Goal: Information Seeking & Learning: Learn about a topic

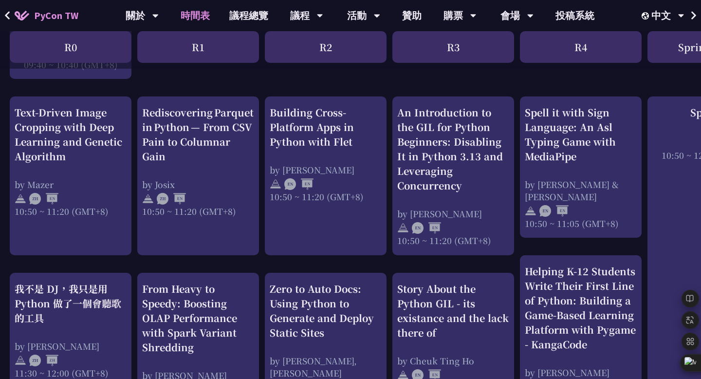
scroll to position [355, 0]
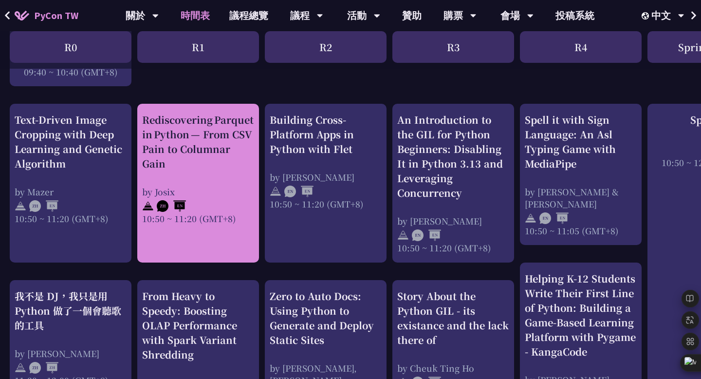
click at [207, 179] on div "Rediscovering Parquet in Python — From CSV Pain to Columnar Gain by [PERSON_NAM…" at bounding box center [198, 168] width 112 height 112
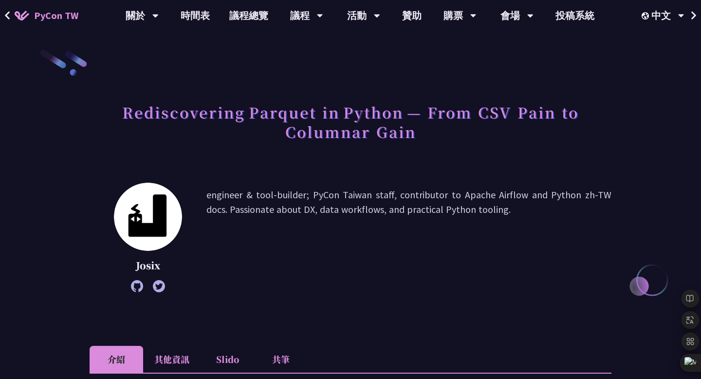
scroll to position [355, 0]
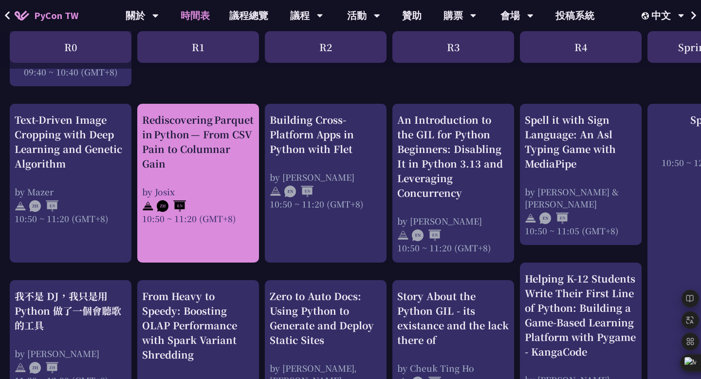
click at [197, 251] on link "Rediscovering Parquet in Python — From CSV Pain to Columnar Gain by [PERSON_NAM…" at bounding box center [198, 183] width 112 height 142
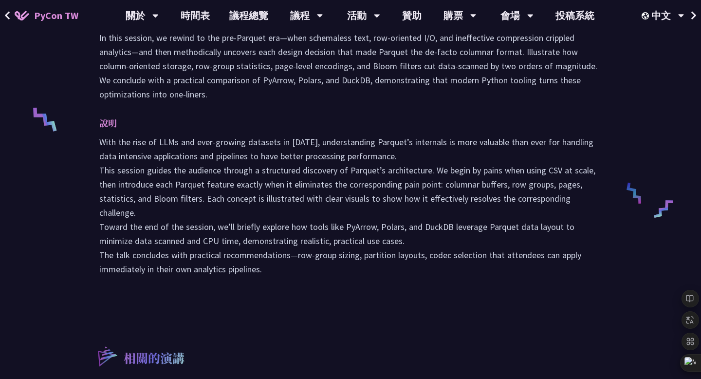
scroll to position [330, 0]
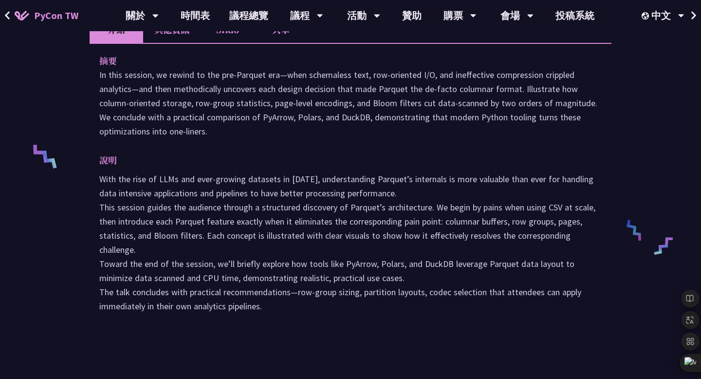
drag, startPoint x: 281, startPoint y: 323, endPoint x: 74, endPoint y: 95, distance: 308.1
click at [74, 95] on div "Rediscovering Parquet in Python — From CSV Pain to Columnar Gain Josix engineer…" at bounding box center [350, 176] width 701 height 1013
click at [129, 128] on p "In this session, we rewind to the pre‑Parquet era—when schemaless text, row‑ori…" at bounding box center [350, 103] width 502 height 71
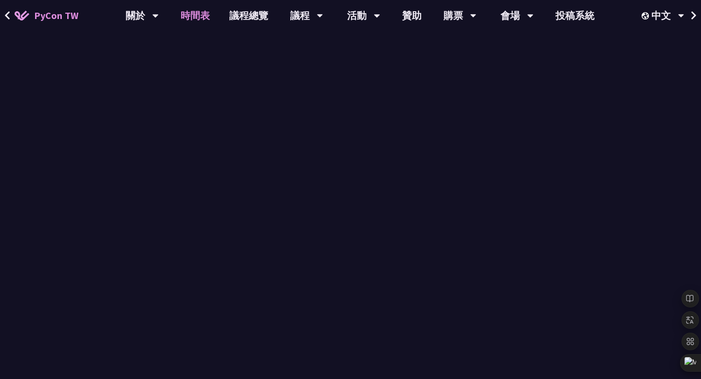
scroll to position [355, 0]
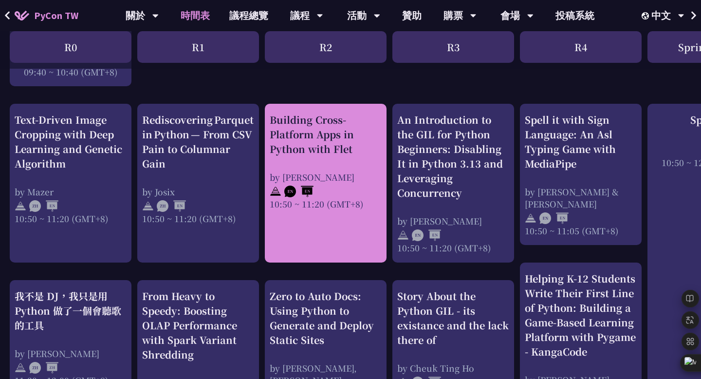
click at [322, 152] on div "Building Cross-Platform Apps in Python with Flet" at bounding box center [326, 134] width 112 height 44
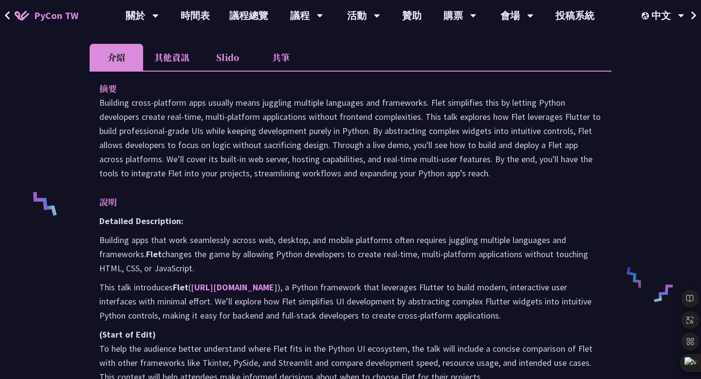
scroll to position [327, 0]
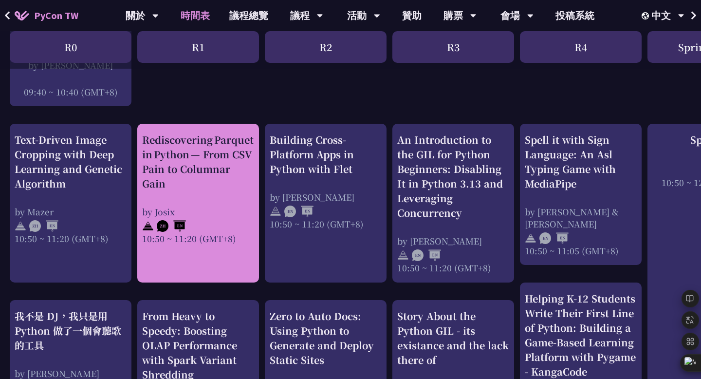
scroll to position [335, 0]
click at [226, 214] on div "by Josix" at bounding box center [198, 211] width 112 height 12
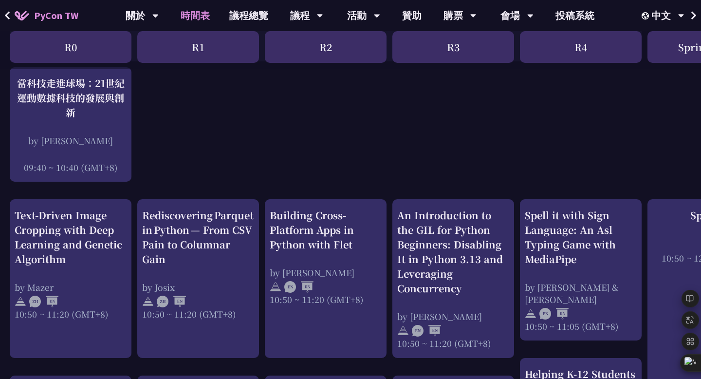
scroll to position [261, 0]
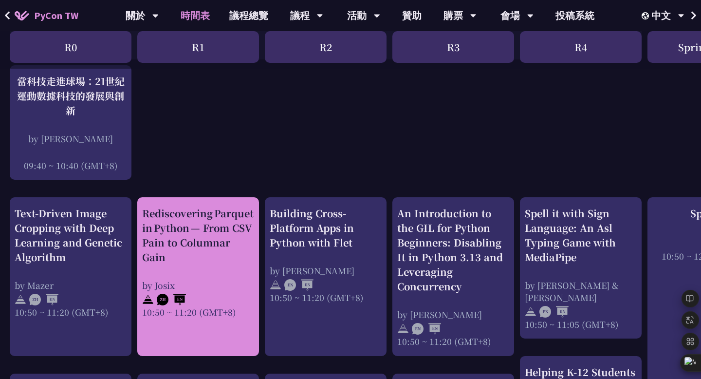
click at [189, 239] on div "Rediscovering Parquet in Python — From CSV Pain to Columnar Gain" at bounding box center [198, 235] width 112 height 58
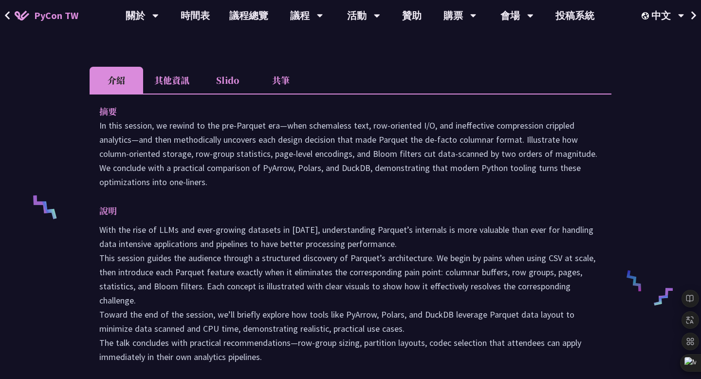
scroll to position [351, 0]
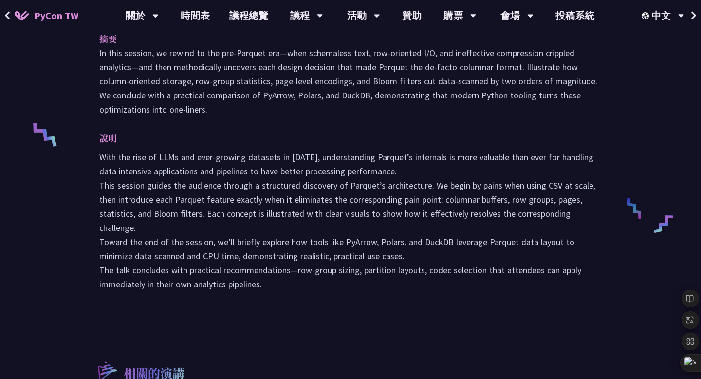
drag, startPoint x: 290, startPoint y: 296, endPoint x: 96, endPoint y: 53, distance: 310.4
click at [96, 53] on div "摘要 In this session, we rewind to the pre‑Parquet era—when schemaless text, row‑…" at bounding box center [351, 168] width 522 height 295
click at [91, 42] on icon at bounding box center [94, 39] width 7 height 7
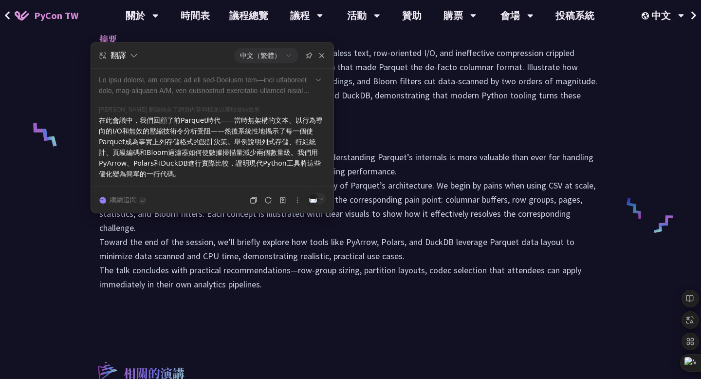
click at [300, 231] on p "With the rise of LLMs and ever-growing datasets in [DATE], understanding Parque…" at bounding box center [350, 220] width 502 height 141
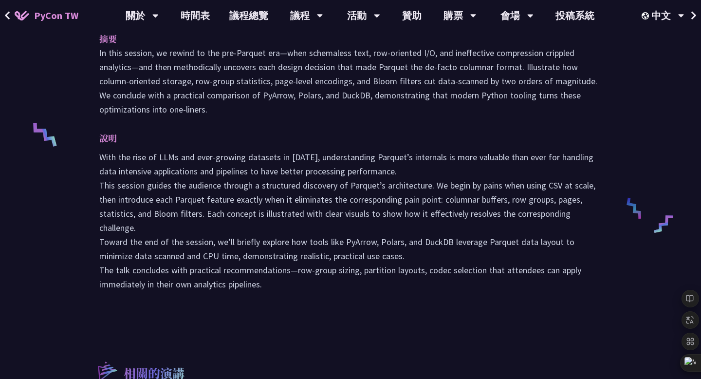
click at [300, 231] on p "With the rise of LLMs and ever-growing datasets in [DATE], understanding Parque…" at bounding box center [350, 220] width 502 height 141
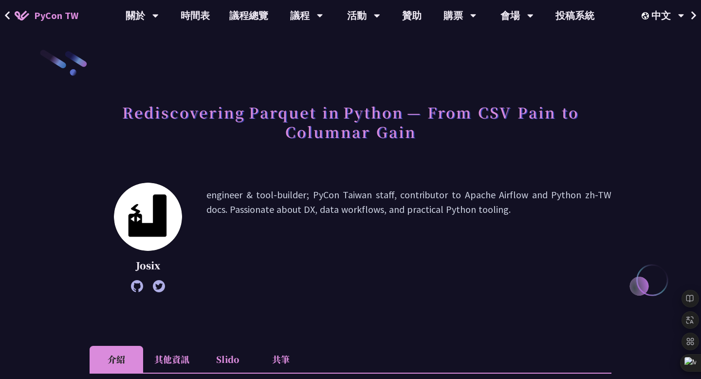
scroll to position [0, 0]
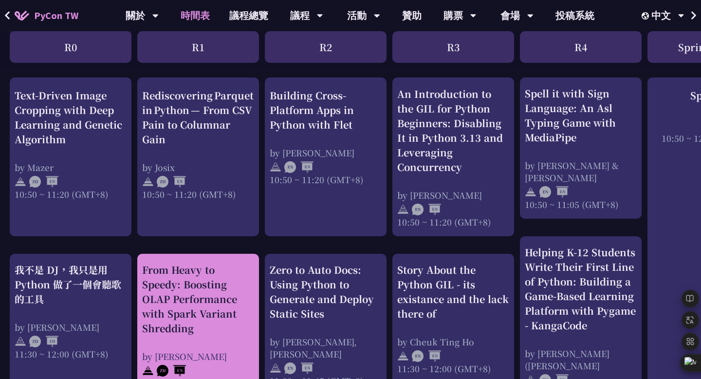
scroll to position [399, 0]
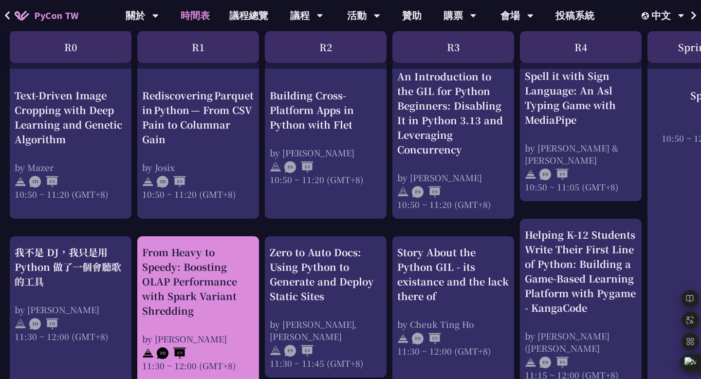
click at [240, 271] on div "From Heavy to Speedy: Boosting OLAP Performance with Spark Variant Shredding" at bounding box center [198, 281] width 112 height 73
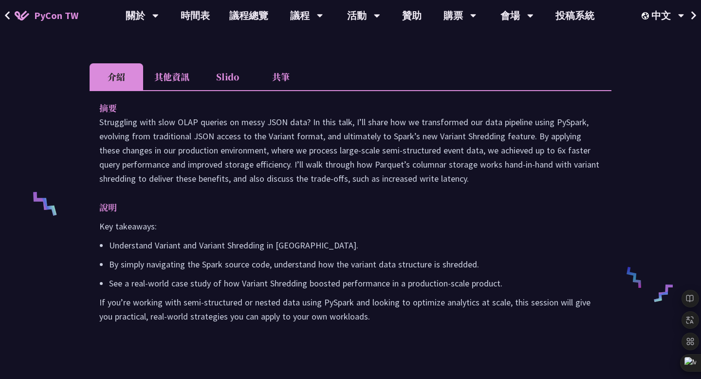
scroll to position [283, 0]
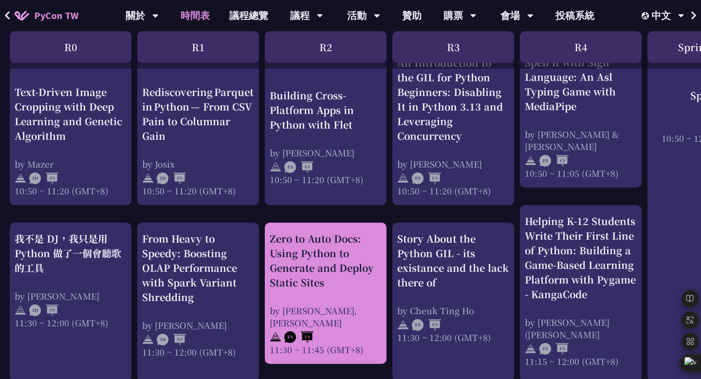
scroll to position [413, 0]
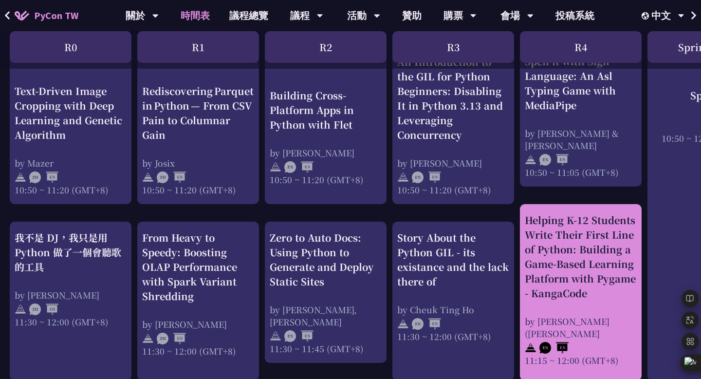
click at [547, 289] on div "Helping K-12 Students Write Their First Line of Python: Building a Game-Based L…" at bounding box center [581, 257] width 112 height 88
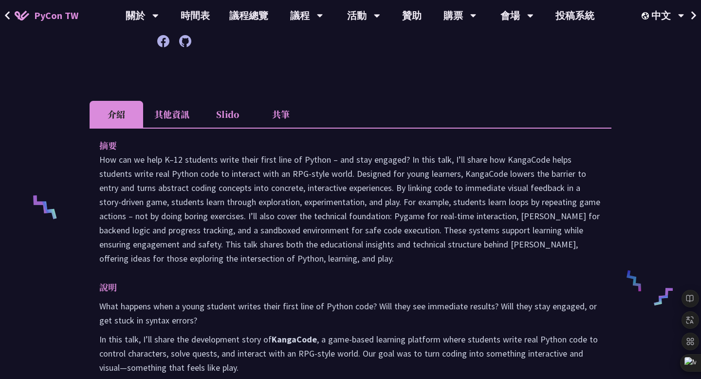
scroll to position [413, 0]
